Goal: Task Accomplishment & Management: Complete application form

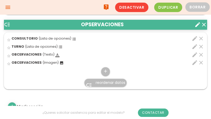
scroll to position [357, 0]
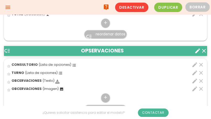
click at [201, 87] on icon "clear" at bounding box center [201, 89] width 6 height 6
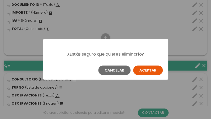
scroll to position [0, 0]
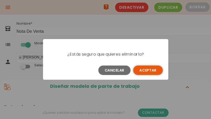
click at [151, 71] on button "Aceptar" at bounding box center [148, 69] width 30 height 9
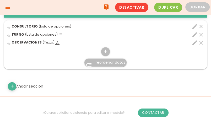
scroll to position [367, 0]
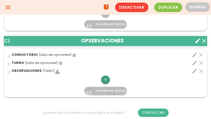
click at [104, 80] on icon "add" at bounding box center [105, 79] width 5 height 8
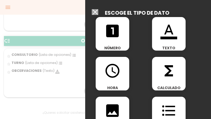
click at [155, 43] on div "format_color_text TEXTO" at bounding box center [169, 34] width 34 height 34
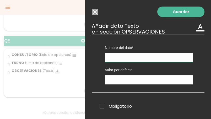
click at [111, 59] on input "text" at bounding box center [149, 57] width 88 height 9
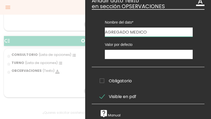
scroll to position [0, 0]
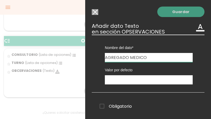
type input "AGREGADO MEDICO"
click at [177, 12] on link "Guardar" at bounding box center [180, 12] width 47 height 10
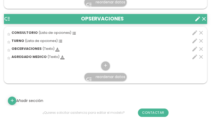
scroll to position [407, 0]
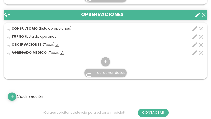
click at [90, 73] on icon "low_priority" at bounding box center [89, 75] width 6 height 6
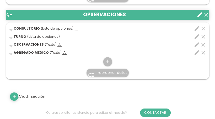
scroll to position [0, 0]
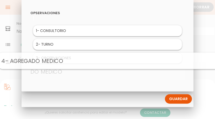
drag, startPoint x: 53, startPoint y: 71, endPoint x: 54, endPoint y: 60, distance: 11.3
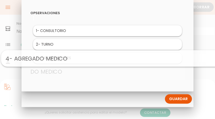
drag, startPoint x: 48, startPoint y: 73, endPoint x: 54, endPoint y: 59, distance: 14.9
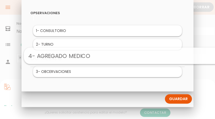
drag, startPoint x: 67, startPoint y: 72, endPoint x: 95, endPoint y: 56, distance: 32.4
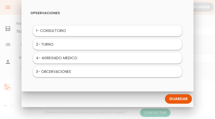
click at [169, 96] on link "Guardar" at bounding box center [178, 98] width 27 height 9
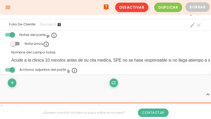
scroll to position [550, 0]
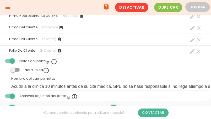
click at [13, 68] on span at bounding box center [14, 70] width 9 height 4
click at [6, 69] on input "checkbox" at bounding box center [6, 69] width 0 height 0
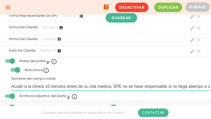
click at [11, 84] on input "Acudir a la clinica 10 minutos antes de su cita medica, SPE no se hase responsa…" at bounding box center [110, 86] width 199 height 8
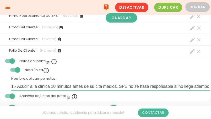
click at [141, 85] on input "1.- Acudir a la clinica 10 minutos antes de su cita medica, SPE no se hase resp…" at bounding box center [110, 86] width 199 height 8
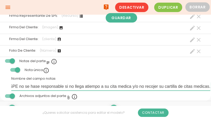
scroll to position [0, 0]
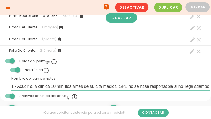
click at [173, 86] on input "1.- Acudir a la clinica 10 minutos antes de su cita medica, SPE no se hase resp…" at bounding box center [110, 86] width 199 height 8
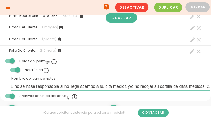
scroll to position [0, 115]
paste input "El cliente dara el 50% del pago para resesrvar su cita y el otro 50% al conclui…"
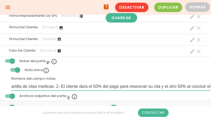
click at [61, 85] on input "1.- Acudir a la clinica 10 minutos antes de su cita medica, SPE no se hase resp…" at bounding box center [110, 86] width 199 height 8
click at [168, 86] on input "1.- Acudir a la clinica 10 minutos antes de su cita medica, SPE no se hase resp…" at bounding box center [110, 86] width 199 height 8
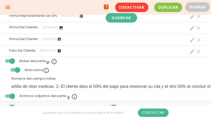
click at [55, 76] on div "Nombre del campo notas 1.- Acudir a la clinica 10 minutos antes de su cita medi…" at bounding box center [110, 83] width 199 height 14
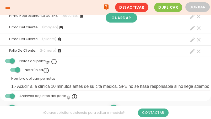
click at [42, 76] on label "Nombre del campo notas" at bounding box center [33, 78] width 44 height 5
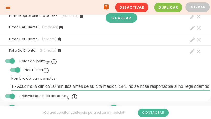
click at [42, 82] on input "1.- Acudir a la clinica 10 minutos antes de su cita medica, SPE no se hase resp…" at bounding box center [110, 86] width 199 height 8
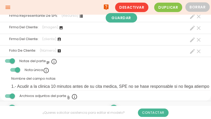
click at [50, 77] on label "Nombre del campo notas" at bounding box center [33, 78] width 44 height 5
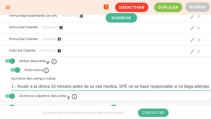
click at [50, 82] on input "1.- Acudir a la clinica 10 minutos antes de su cita medica, SPE no se hase resp…" at bounding box center [110, 86] width 199 height 8
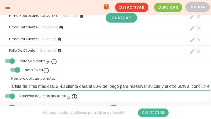
click at [55, 84] on input "1.- Acudir a la clinica 10 minutos antes de su cita medica, SPE no se hase resp…" at bounding box center [110, 86] width 199 height 8
click at [204, 85] on input "1.- Acudir a la clinica 10 minutos antes de su cita medica, SPE no se hase resp…" at bounding box center [110, 86] width 199 height 8
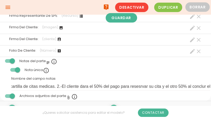
scroll to position [0, 0]
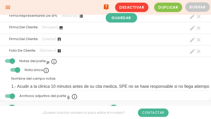
click at [210, 84] on td "Nombre del campo notas 1.- Acudir a la clinica 10 minutos antes de su cita medi…" at bounding box center [105, 83] width 211 height 17
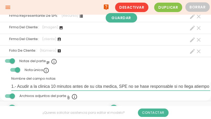
click at [201, 85] on input "1.- Acudir a la clinica 10 minutos antes de su cita medica, SPE no se hase resp…" at bounding box center [110, 86] width 199 height 8
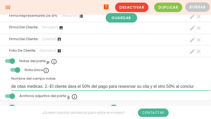
click at [201, 85] on input "de citas medicas. 2.-El cliente dara el 50% del pago para resesrvar su cita y e…" at bounding box center [110, 86] width 199 height 8
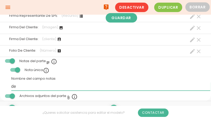
type input "d"
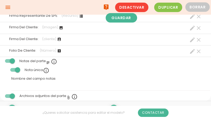
click at [17, 70] on span at bounding box center [14, 70] width 9 height 4
click at [6, 69] on input "checkbox" at bounding box center [6, 69] width 0 height 0
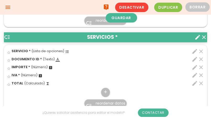
scroll to position [209, 0]
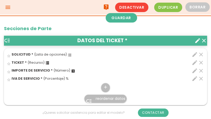
click at [7, 5] on icon "menu" at bounding box center [8, 7] width 6 height 15
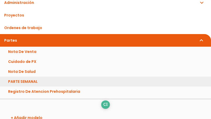
scroll to position [79, 0]
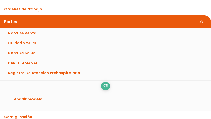
click at [18, 24] on link "Partes expand_more" at bounding box center [105, 21] width 211 height 13
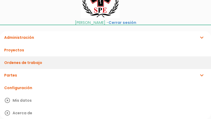
scroll to position [262, 0]
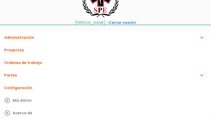
click at [10, 74] on link "Partes expand_more" at bounding box center [105, 75] width 211 height 13
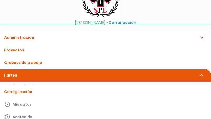
scroll to position [79, 0]
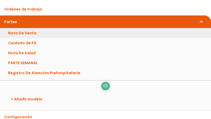
click at [14, 33] on link "Nota De Venta" at bounding box center [105, 33] width 211 height 10
